Goal: Task Accomplishment & Management: Manage account settings

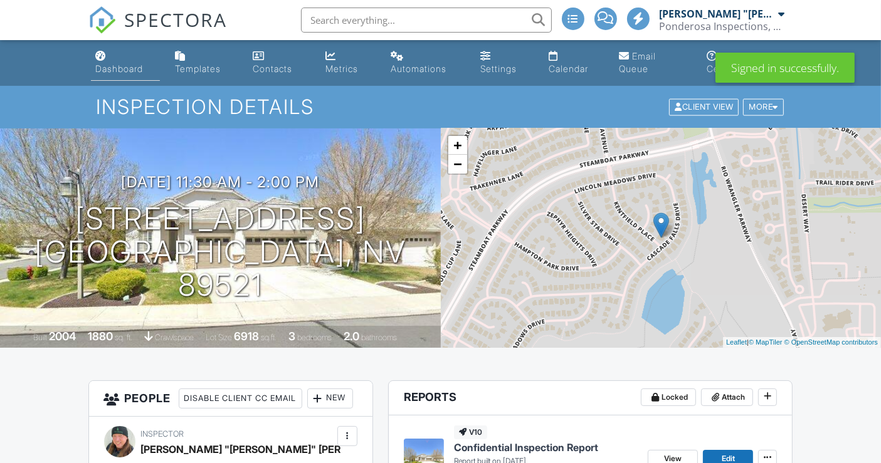
click at [135, 67] on div "Dashboard" at bounding box center [120, 68] width 48 height 11
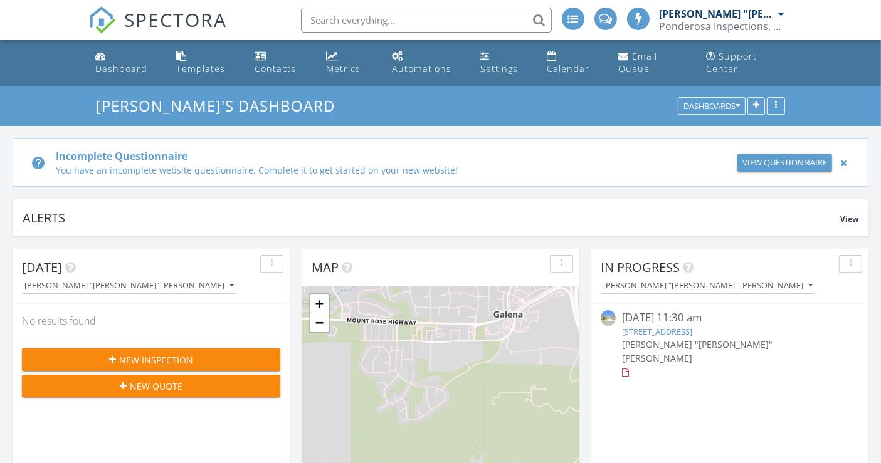
scroll to position [6, 6]
click at [844, 162] on div at bounding box center [843, 162] width 13 height 15
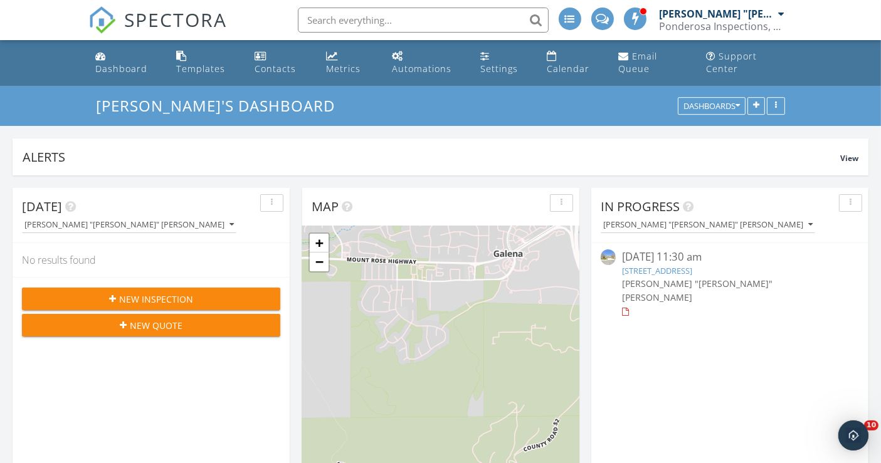
scroll to position [0, 0]
click at [342, 18] on input "text" at bounding box center [423, 20] width 251 height 25
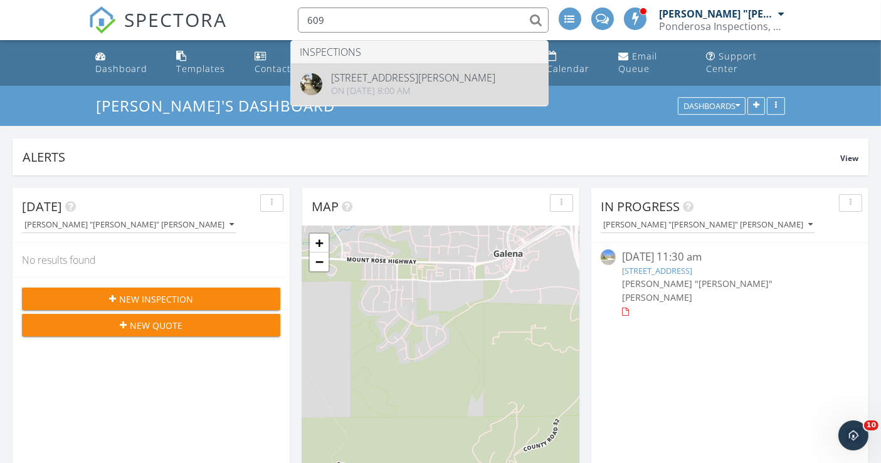
type input "609"
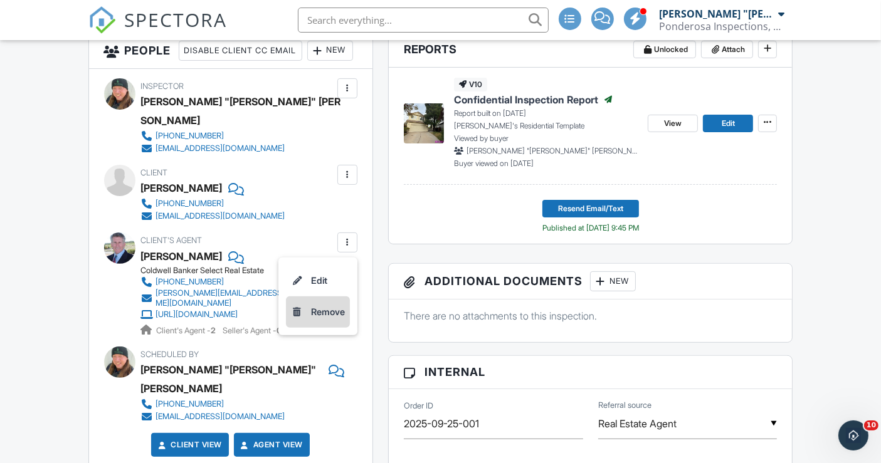
click at [326, 317] on li "Remove" at bounding box center [318, 311] width 64 height 31
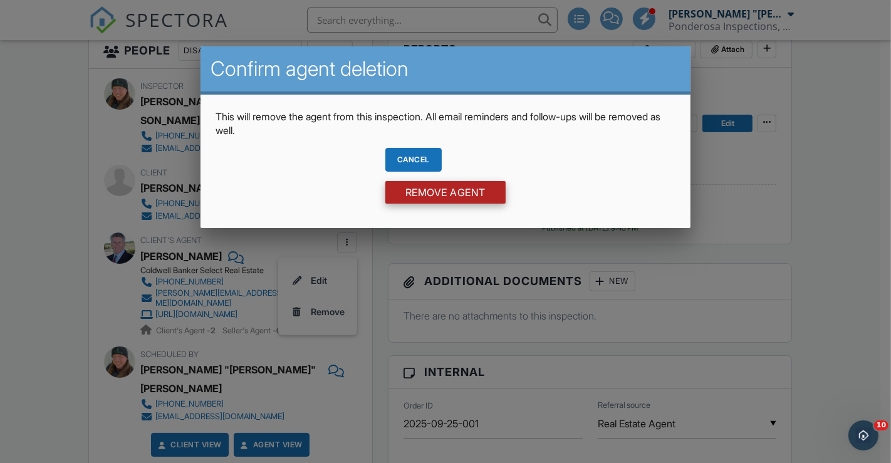
click at [416, 191] on input "Remove Agent" at bounding box center [445, 192] width 120 height 23
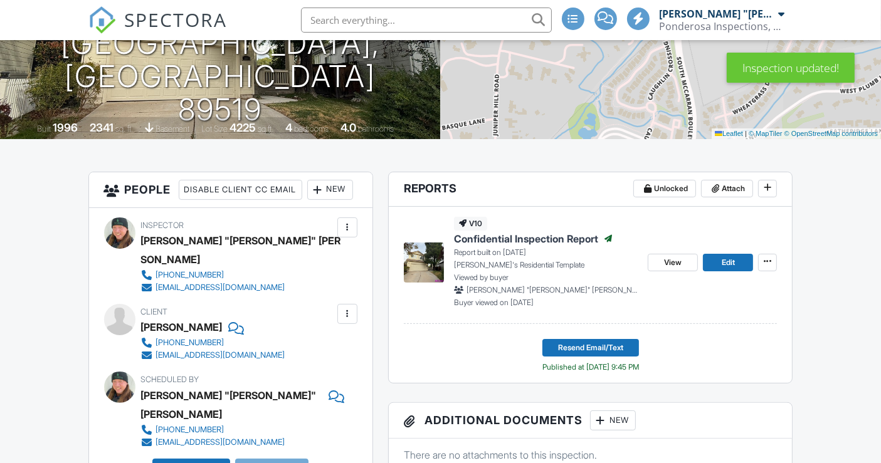
click at [307, 200] on div "New" at bounding box center [330, 190] width 46 height 20
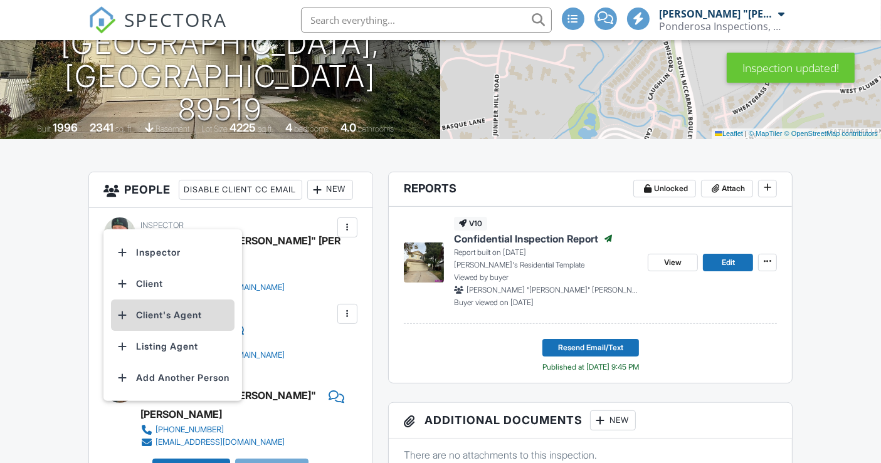
click at [172, 311] on li "Client's Agent" at bounding box center [172, 315] width 123 height 31
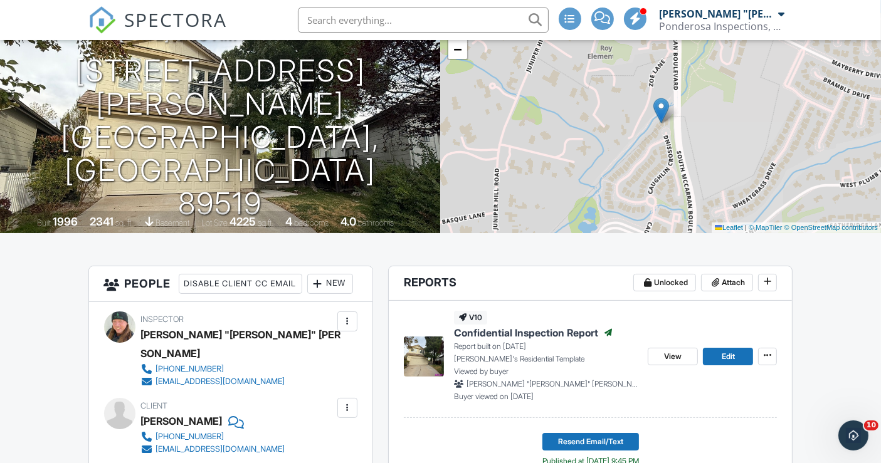
scroll to position [209, 0]
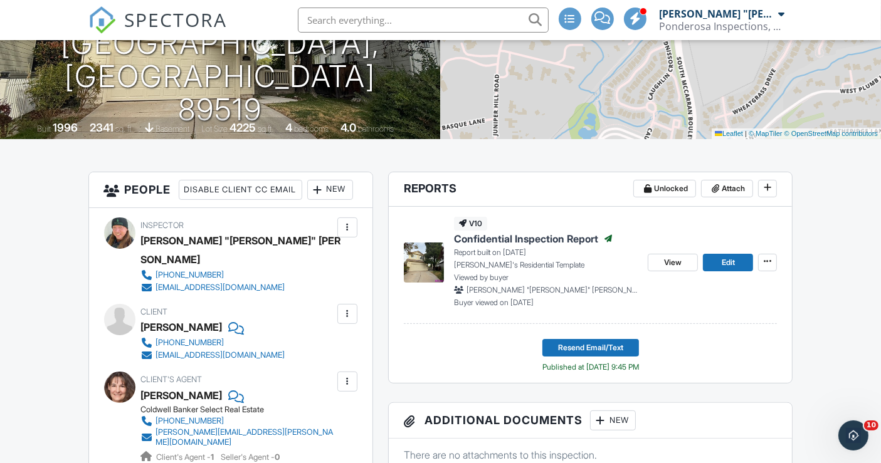
click at [548, 236] on span "Confidential Inspection Report" at bounding box center [526, 239] width 144 height 14
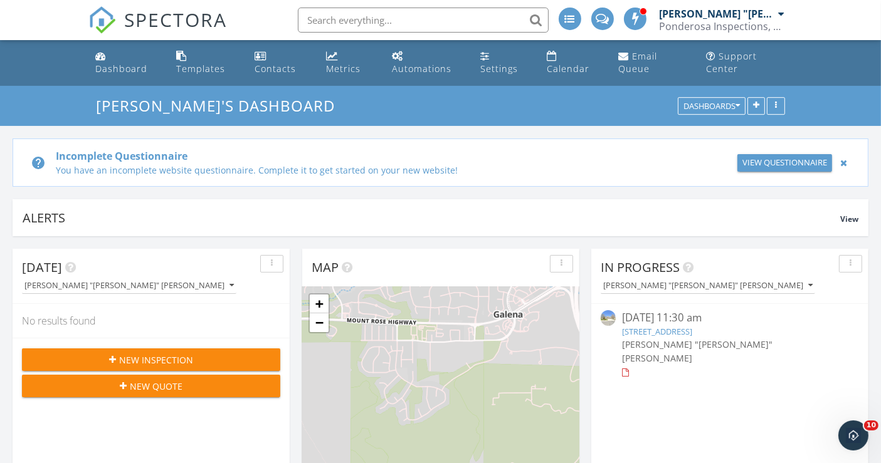
click at [846, 162] on div at bounding box center [843, 162] width 13 height 15
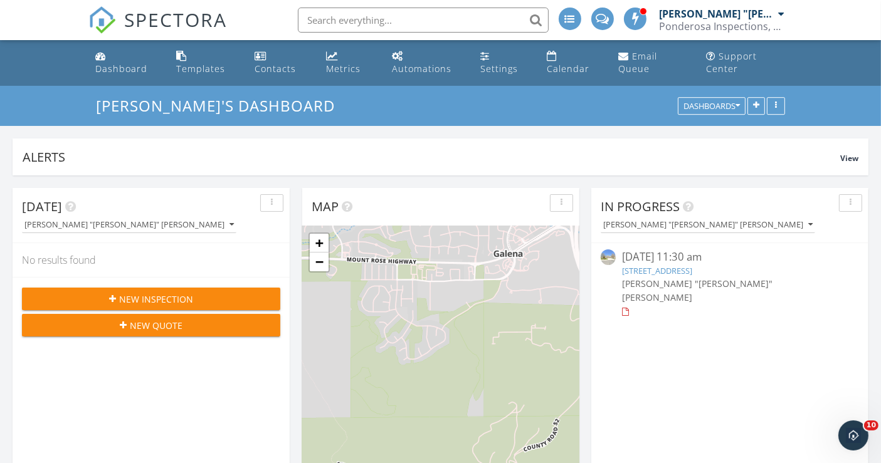
click at [692, 274] on link "[STREET_ADDRESS]" at bounding box center [657, 270] width 70 height 11
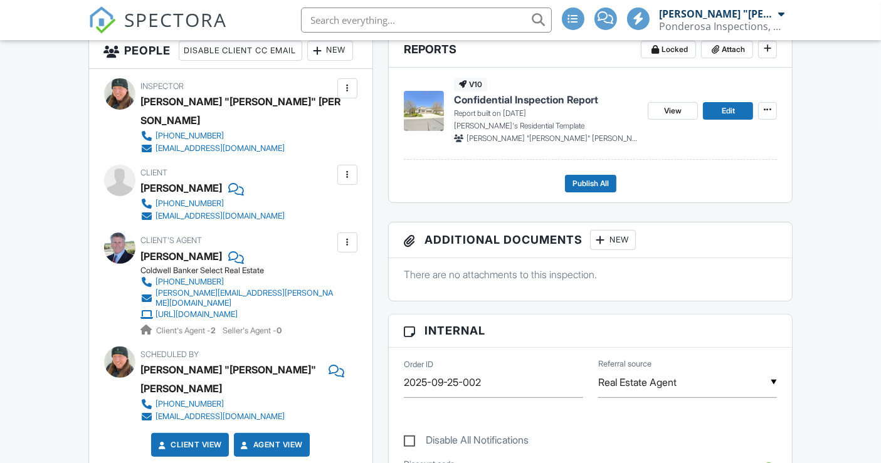
click at [348, 246] on div at bounding box center [347, 242] width 13 height 13
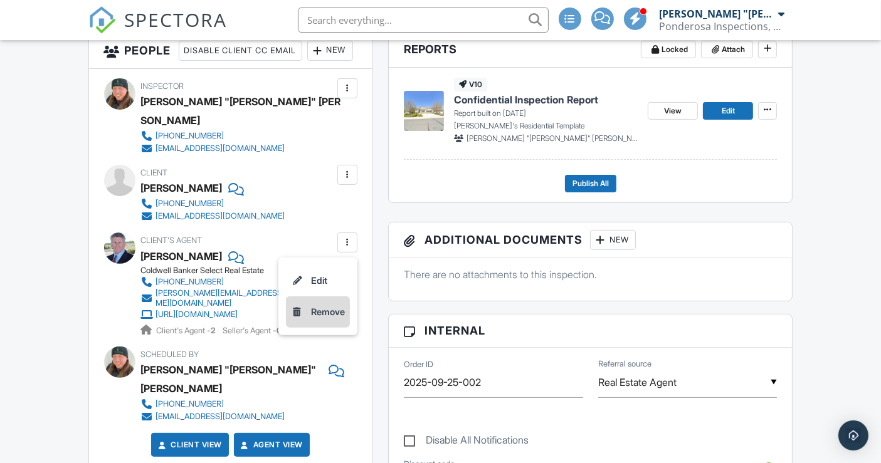
click at [320, 316] on li "Remove" at bounding box center [318, 311] width 64 height 31
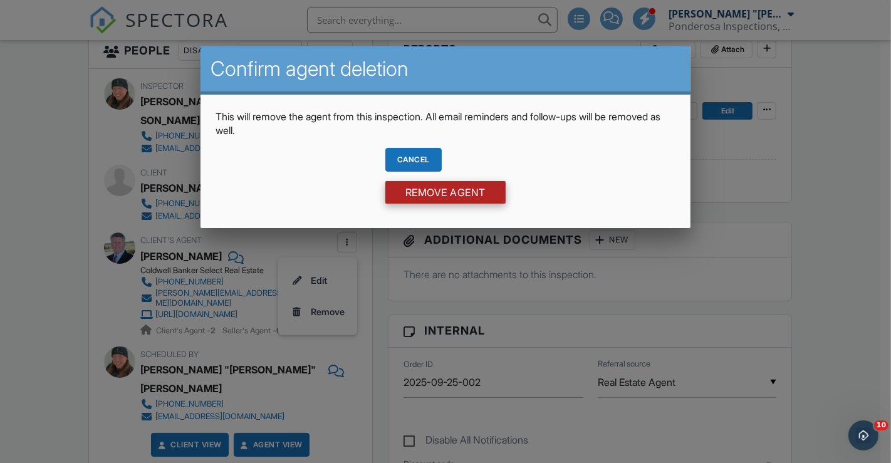
click at [427, 192] on input "Remove Agent" at bounding box center [445, 192] width 120 height 23
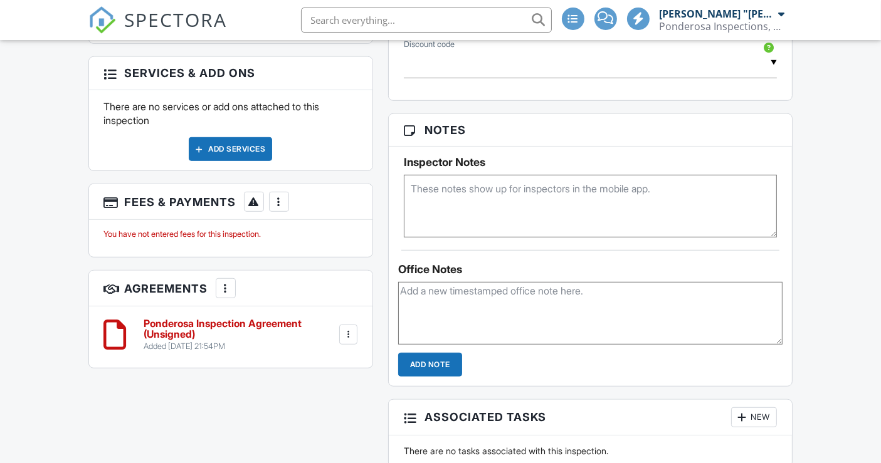
click at [347, 328] on div at bounding box center [348, 334] width 13 height 13
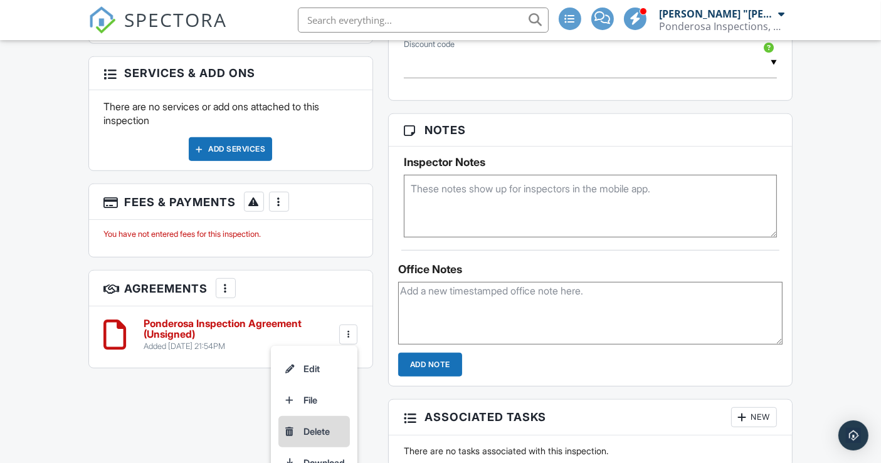
click at [325, 416] on li "Delete" at bounding box center [313, 431] width 71 height 31
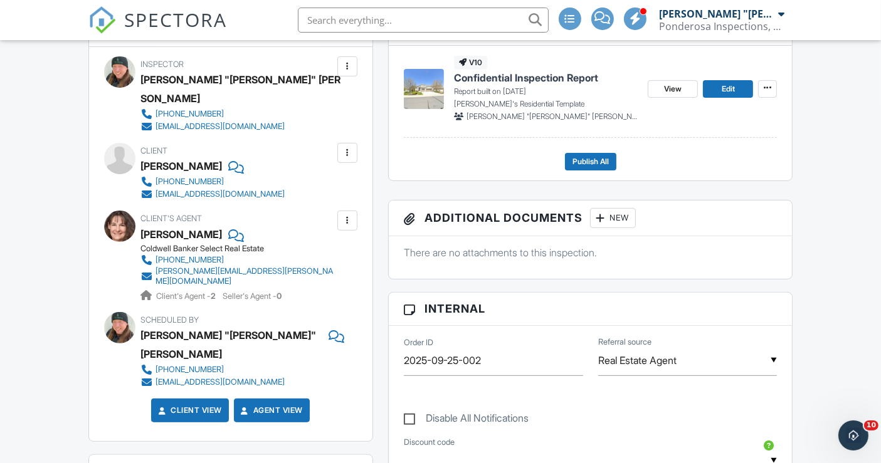
scroll to position [348, 0]
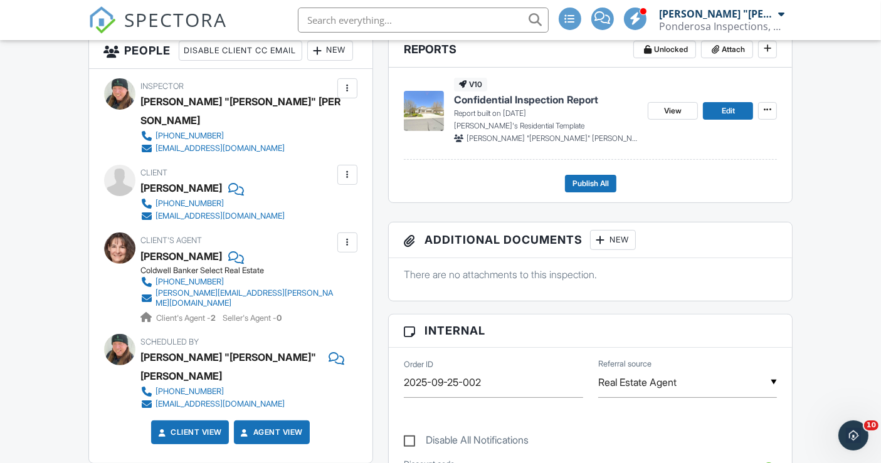
click at [550, 101] on span "Confidential Inspection Report" at bounding box center [526, 100] width 144 height 14
